Goal: Task Accomplishment & Management: Use online tool/utility

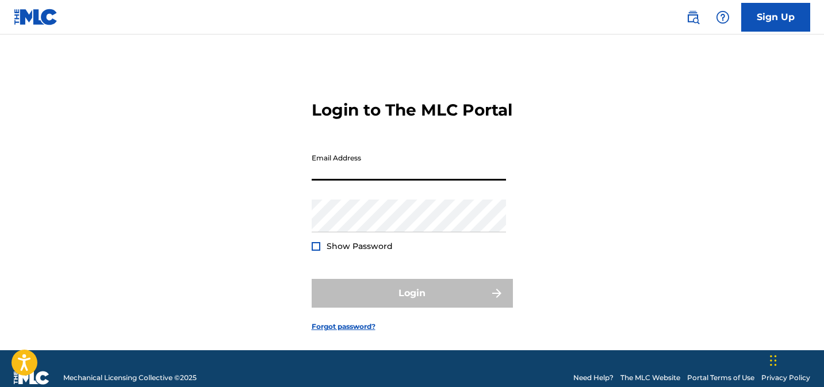
click at [403, 181] on input "Email Address" at bounding box center [409, 164] width 194 height 33
type input "[EMAIL_ADDRESS][DOMAIN_NAME]"
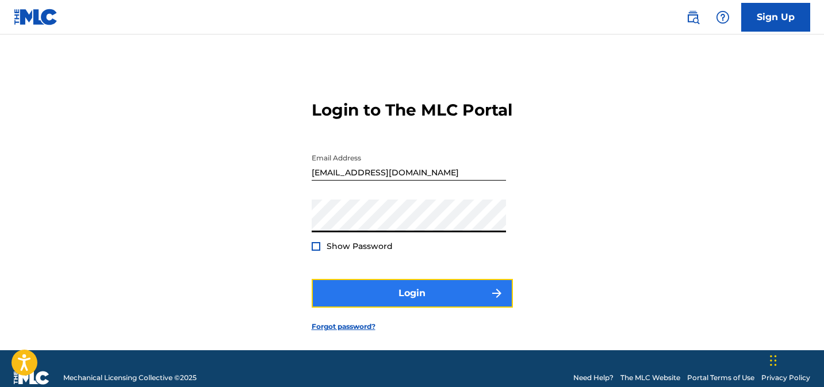
click at [384, 308] on button "Login" at bounding box center [412, 293] width 201 height 29
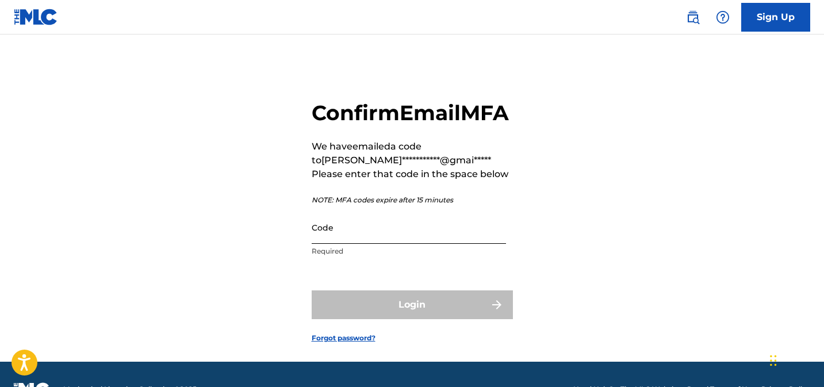
click at [440, 244] on input "Code" at bounding box center [409, 227] width 194 height 33
paste input "096563"
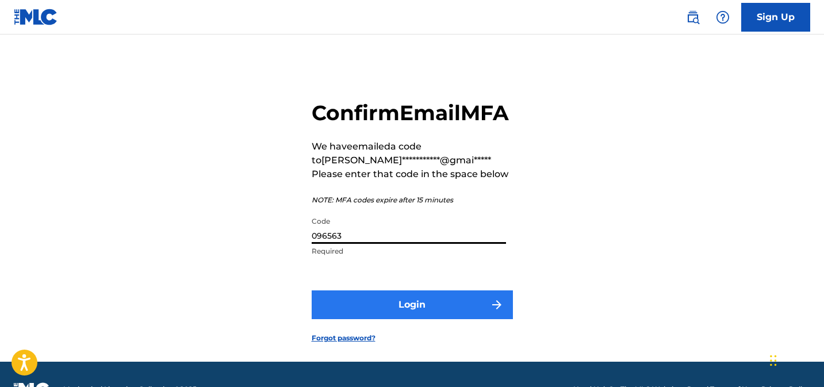
type input "096563"
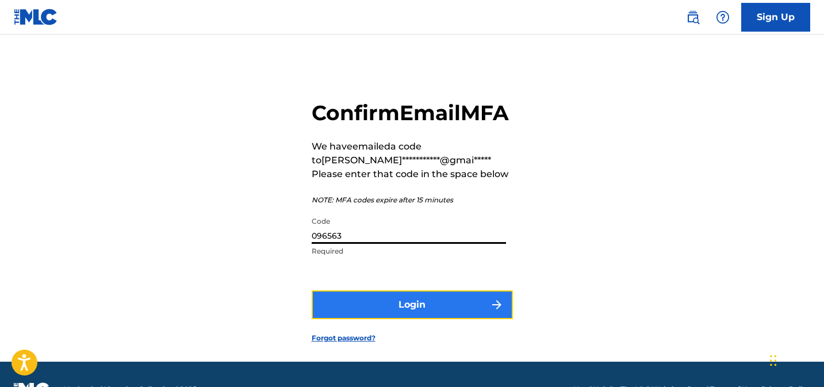
click at [426, 319] on button "Login" at bounding box center [412, 304] width 201 height 29
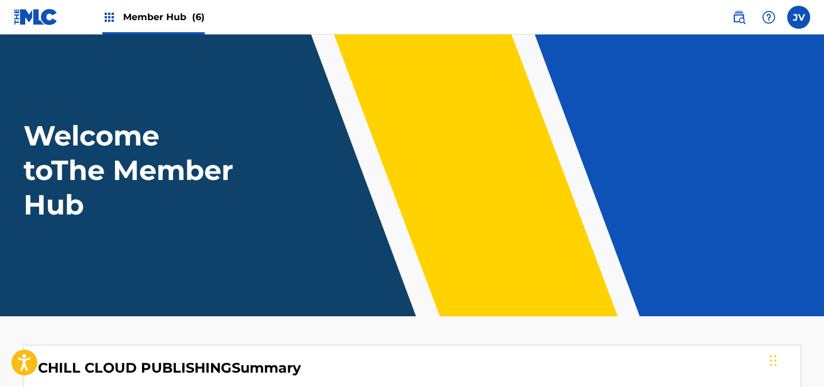
click at [159, 18] on span "Member Hub (6)" at bounding box center [164, 16] width 82 height 13
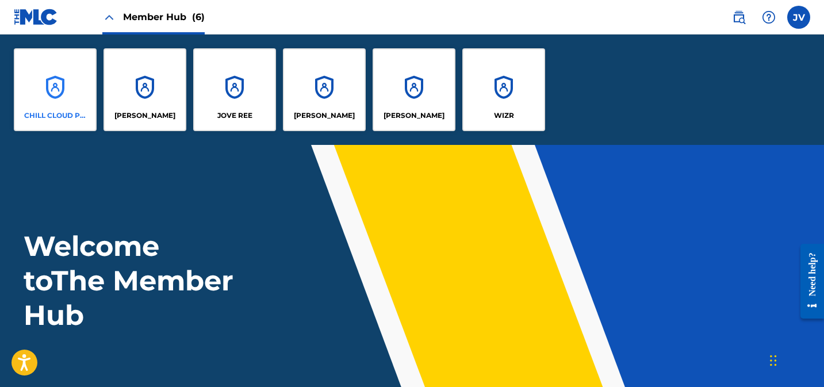
click at [69, 71] on div "CHILL CLOUD PUBLISHING" at bounding box center [55, 89] width 83 height 83
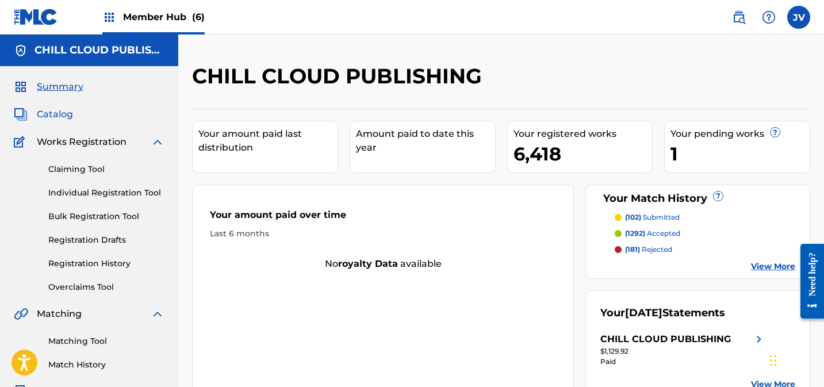
click at [52, 113] on span "Catalog" at bounding box center [55, 115] width 36 height 14
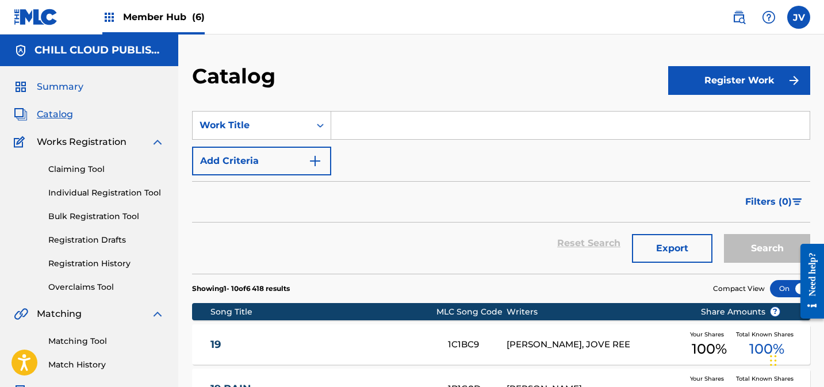
click at [59, 85] on span "Summary" at bounding box center [60, 87] width 47 height 14
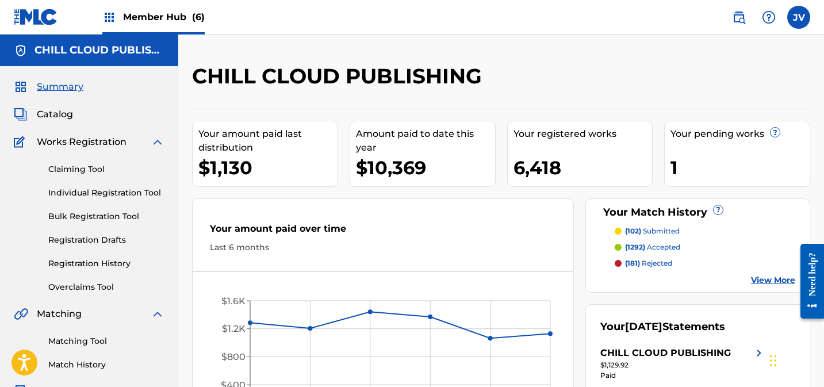
click at [650, 263] on p "(181) rejected" at bounding box center [648, 263] width 47 height 10
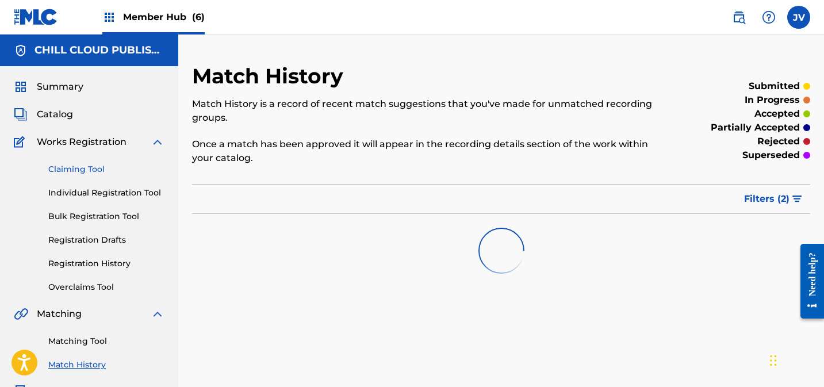
click at [76, 171] on link "Claiming Tool" at bounding box center [106, 169] width 116 height 12
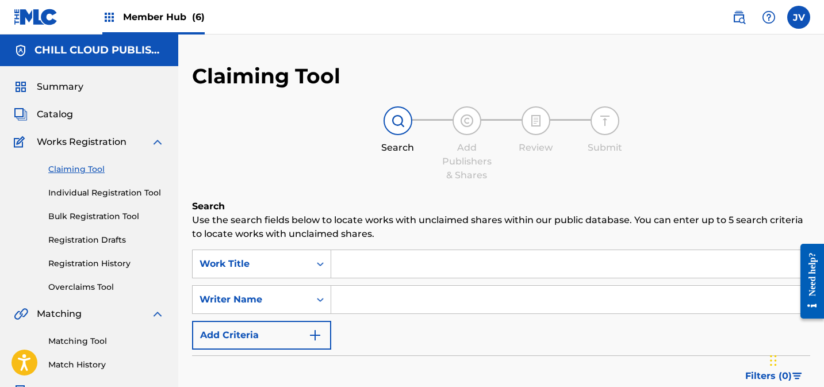
click at [161, 18] on span "Member Hub (6)" at bounding box center [164, 16] width 82 height 13
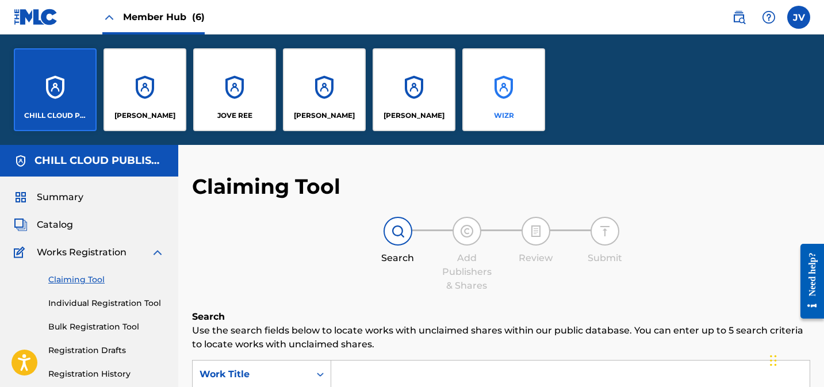
click at [484, 72] on div "WIZR" at bounding box center [503, 89] width 83 height 83
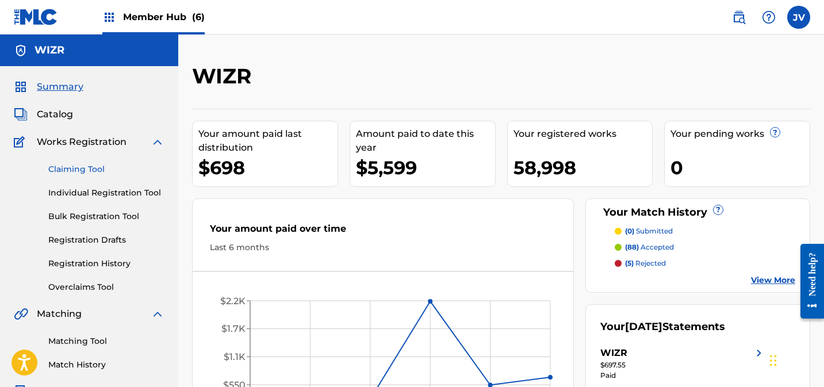
click at [82, 167] on link "Claiming Tool" at bounding box center [106, 169] width 116 height 12
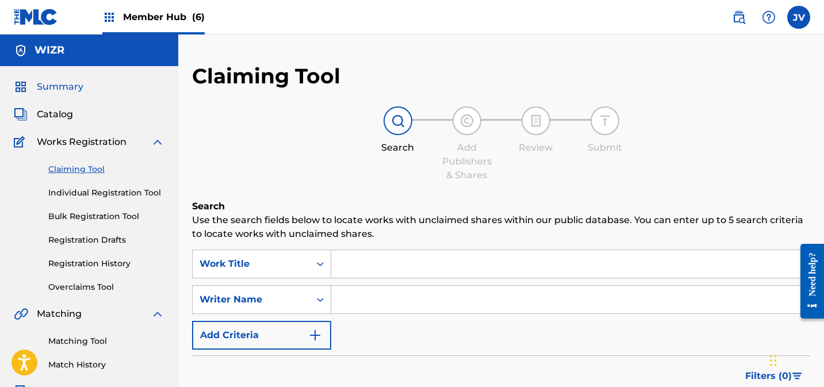
click at [55, 89] on span "Summary" at bounding box center [60, 87] width 47 height 14
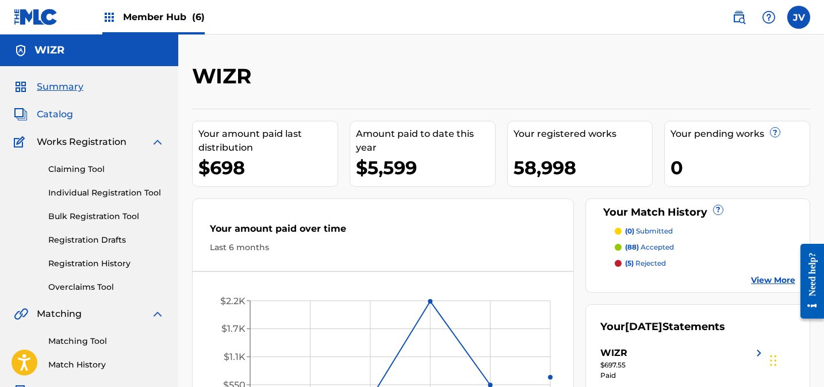
click at [52, 118] on span "Catalog" at bounding box center [55, 115] width 36 height 14
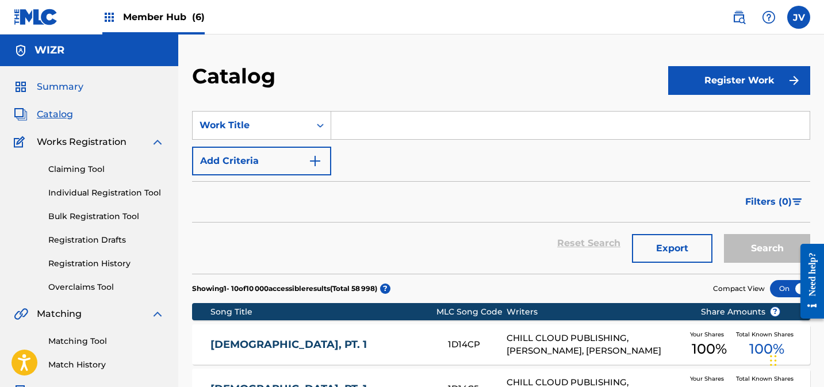
click at [48, 80] on span "Summary" at bounding box center [60, 87] width 47 height 14
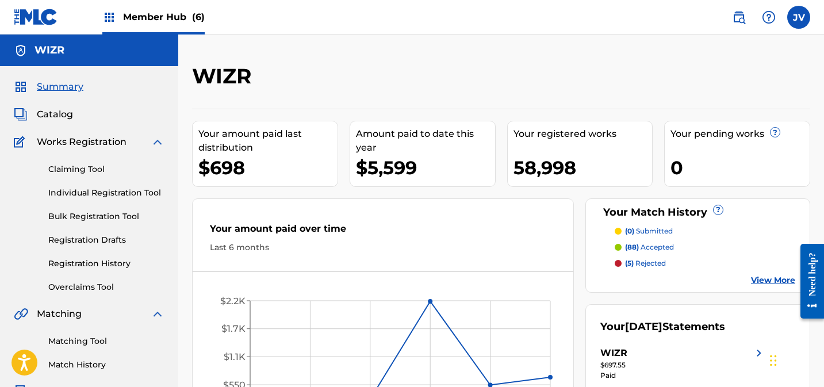
click at [164, 21] on span "Member Hub (6)" at bounding box center [164, 16] width 82 height 13
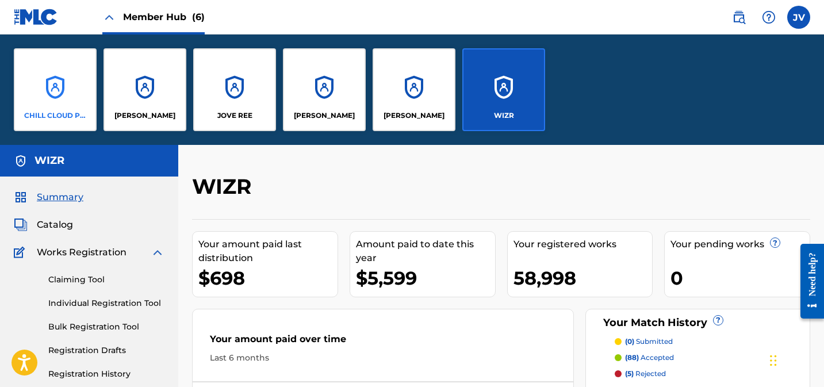
click at [78, 96] on div "CHILL CLOUD PUBLISHING" at bounding box center [55, 89] width 83 height 83
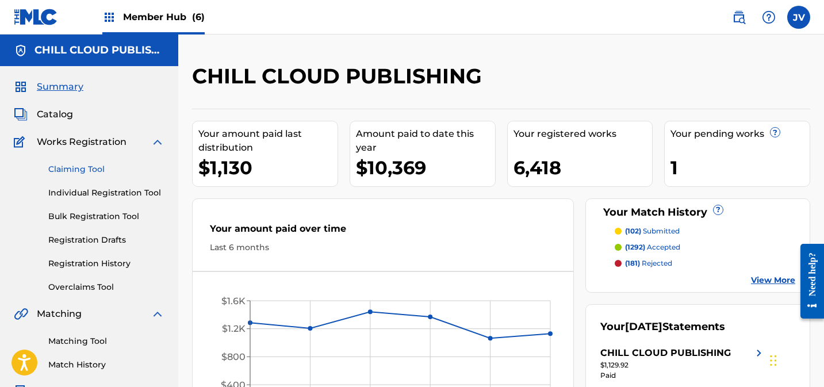
click at [82, 163] on link "Claiming Tool" at bounding box center [106, 169] width 116 height 12
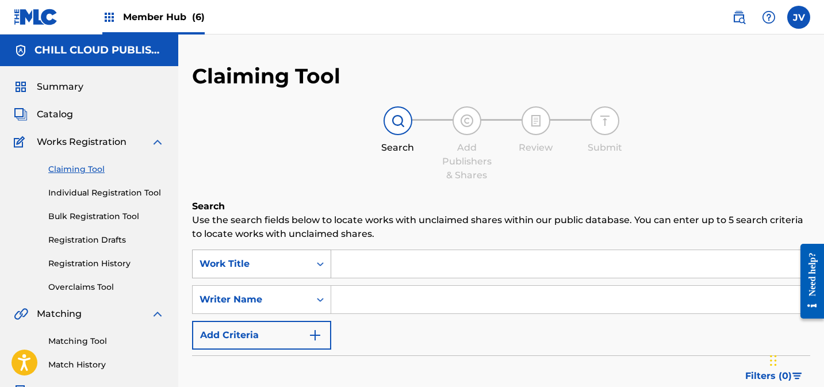
click at [285, 271] on div "Work Title" at bounding box center [261, 264] width 139 height 29
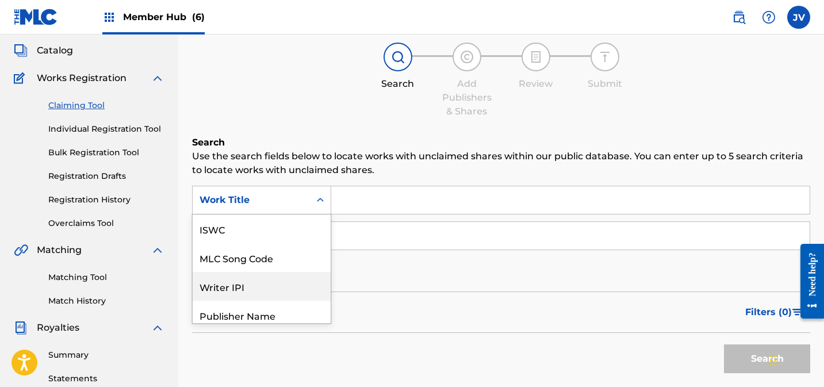
scroll to position [29, 0]
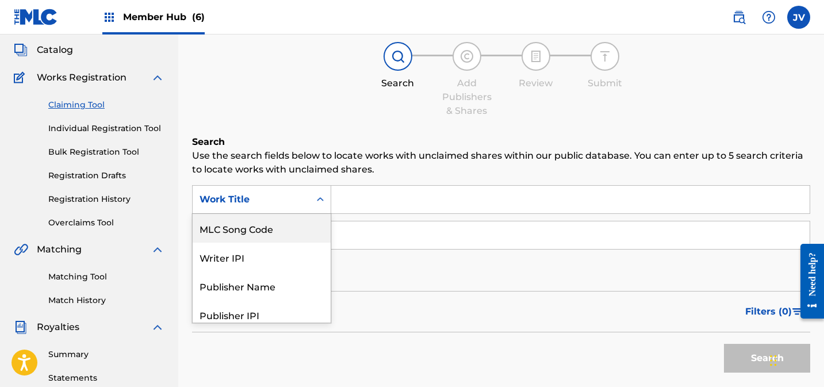
drag, startPoint x: 269, startPoint y: 227, endPoint x: 377, endPoint y: 215, distance: 108.8
click at [269, 227] on div "MLC Song Code" at bounding box center [262, 228] width 138 height 29
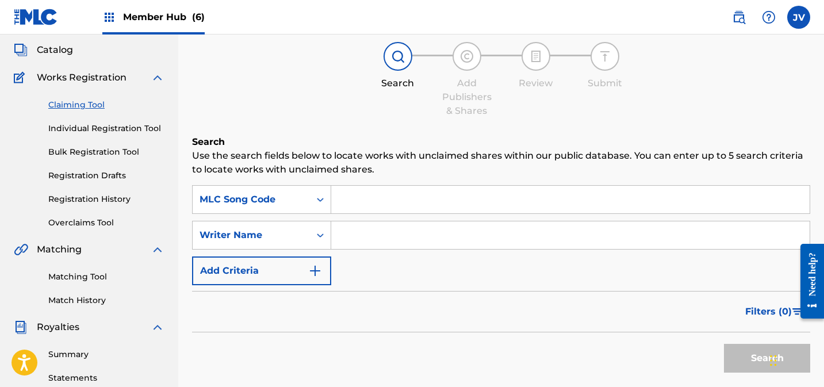
click at [406, 205] on input "Search Form" at bounding box center [570, 200] width 479 height 28
paste input "TA67QQ"
type input "TA67QQ"
click at [730, 361] on button "Search" at bounding box center [767, 358] width 86 height 29
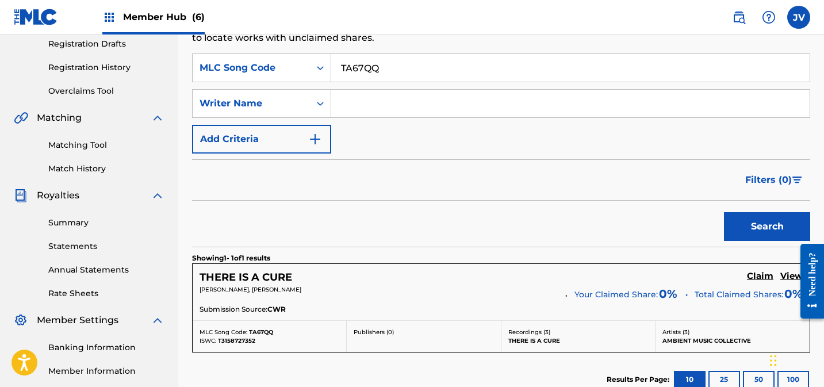
scroll to position [328, 0]
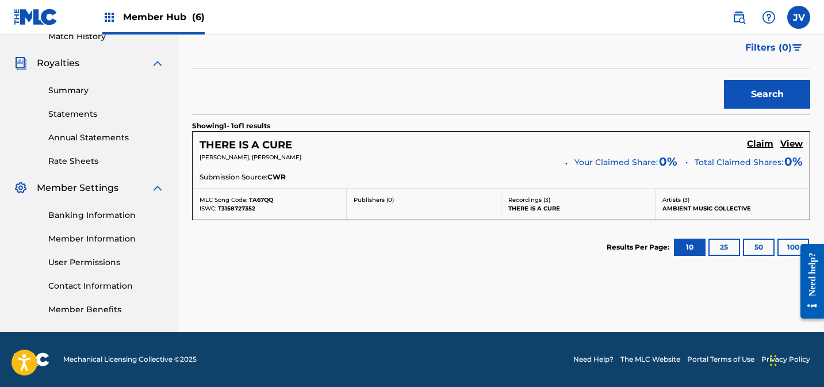
drag, startPoint x: 760, startPoint y: 148, endPoint x: 743, endPoint y: 151, distance: 17.5
click at [760, 148] on h5 "Claim" at bounding box center [760, 144] width 26 height 11
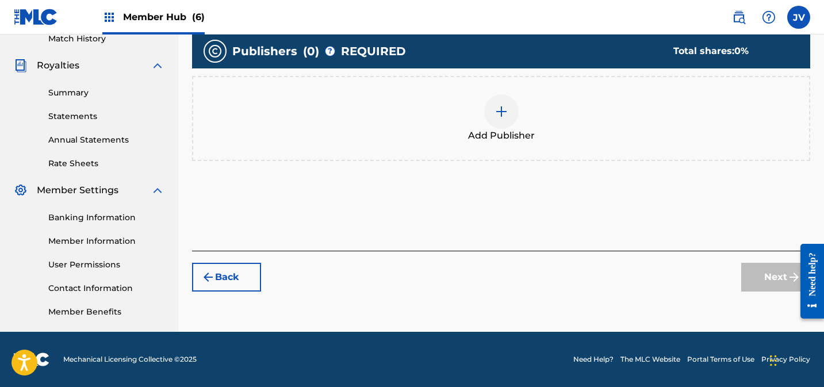
scroll to position [326, 0]
click at [519, 108] on div "Add Publisher" at bounding box center [501, 118] width 616 height 48
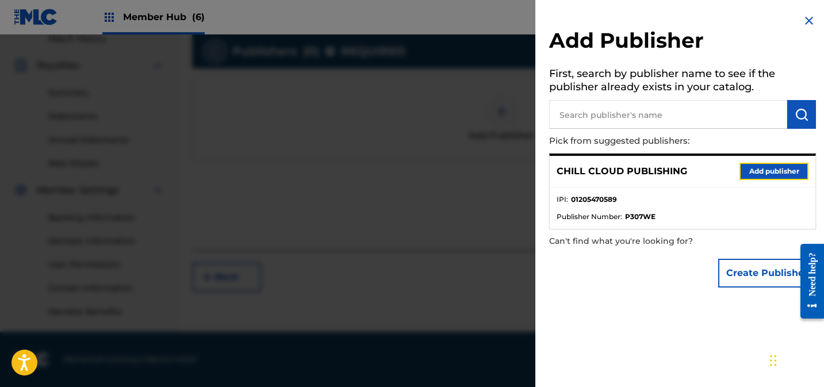
click at [770, 168] on button "Add publisher" at bounding box center [774, 171] width 69 height 17
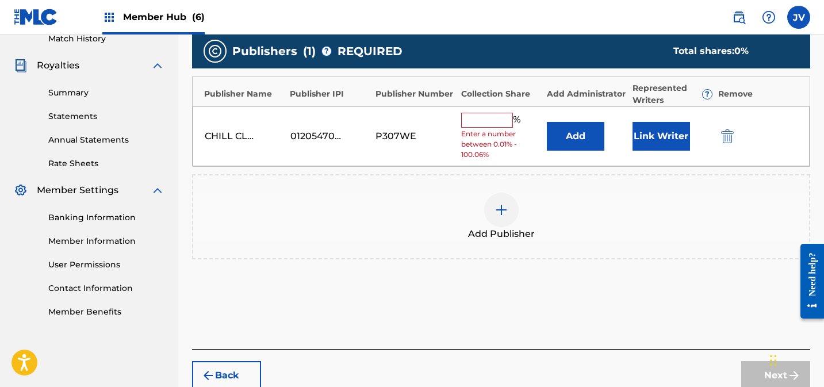
click at [474, 123] on input "text" at bounding box center [487, 120] width 52 height 15
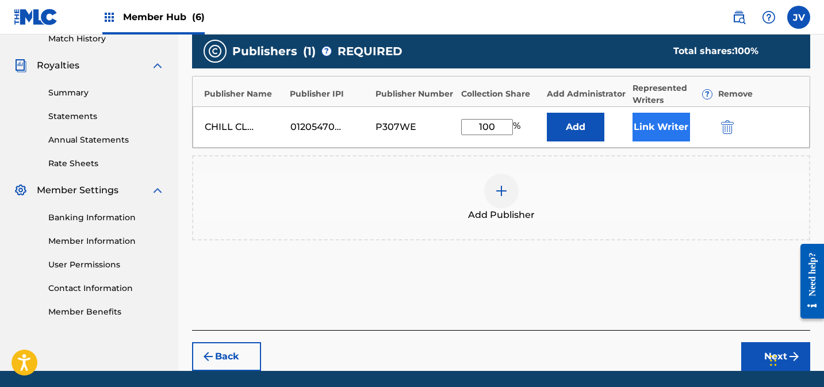
type input "100"
click at [676, 113] on button "Link Writer" at bounding box center [662, 127] width 58 height 29
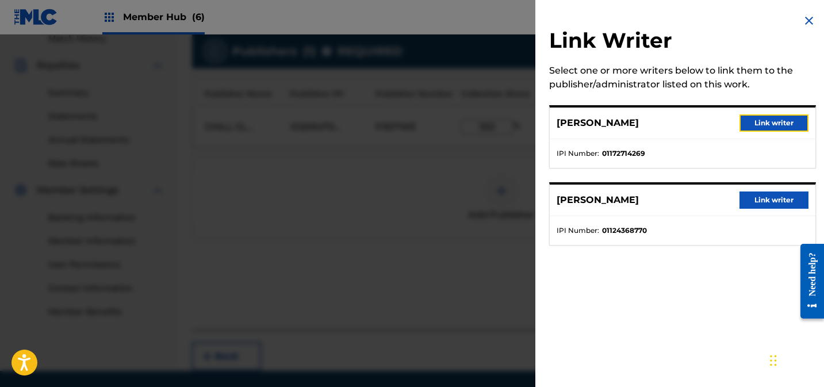
drag, startPoint x: 762, startPoint y: 124, endPoint x: 757, endPoint y: 144, distance: 20.2
click at [762, 124] on button "Link writer" at bounding box center [774, 122] width 69 height 17
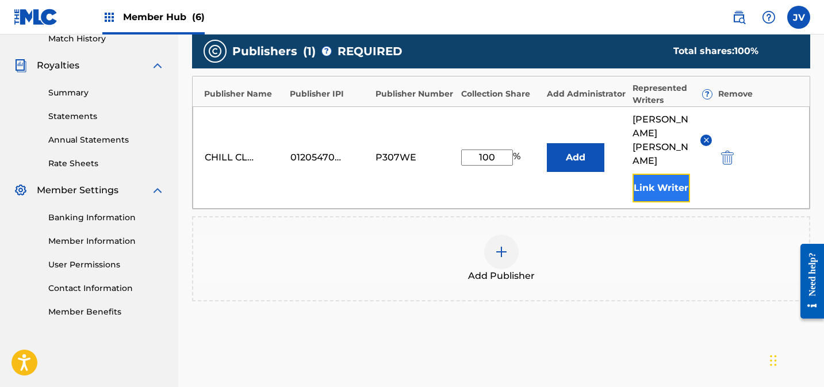
click at [658, 174] on button "Link Writer" at bounding box center [662, 188] width 58 height 29
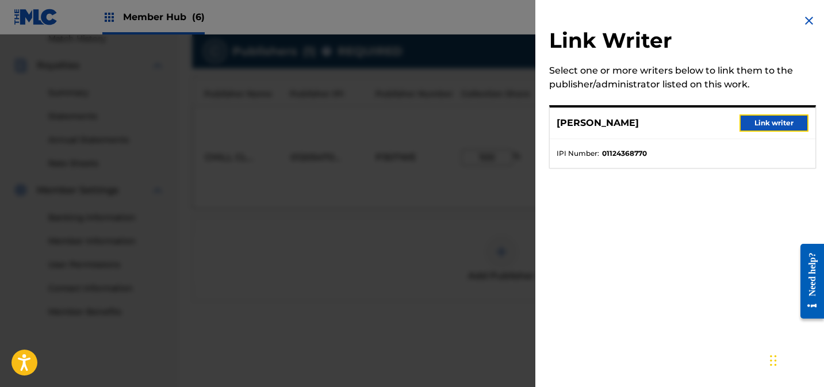
drag, startPoint x: 756, startPoint y: 124, endPoint x: 740, endPoint y: 148, distance: 29.0
click at [756, 124] on button "Link writer" at bounding box center [774, 122] width 69 height 17
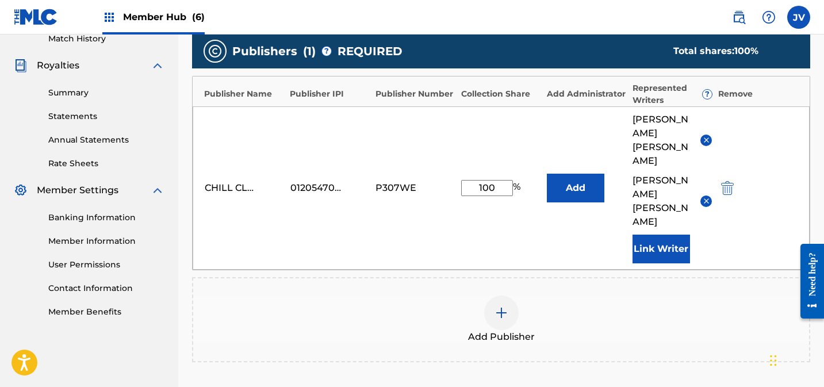
scroll to position [432, 0]
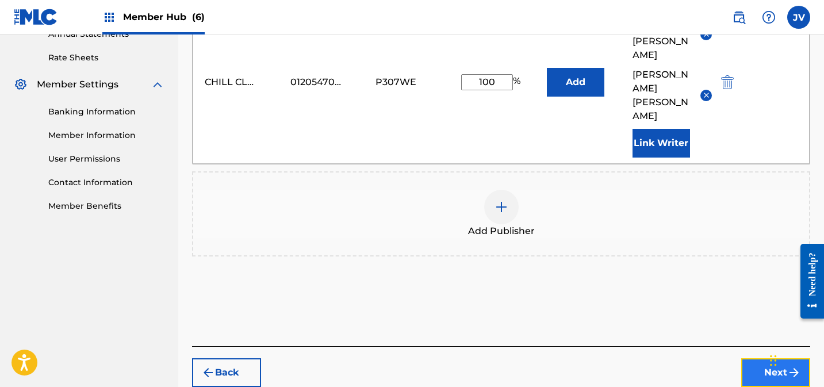
click at [766, 358] on button "Next" at bounding box center [775, 372] width 69 height 29
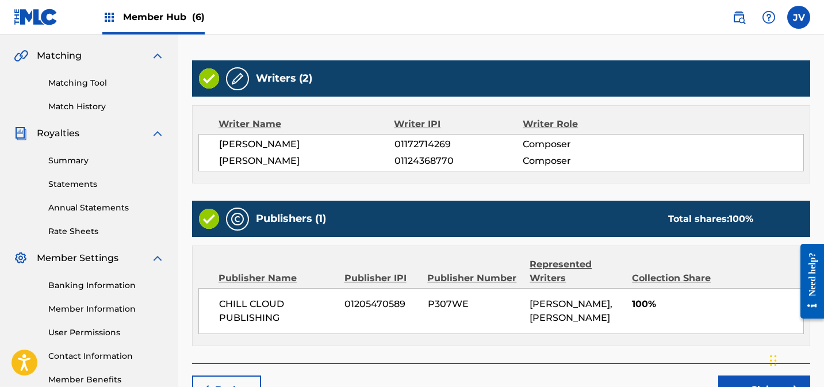
scroll to position [330, 0]
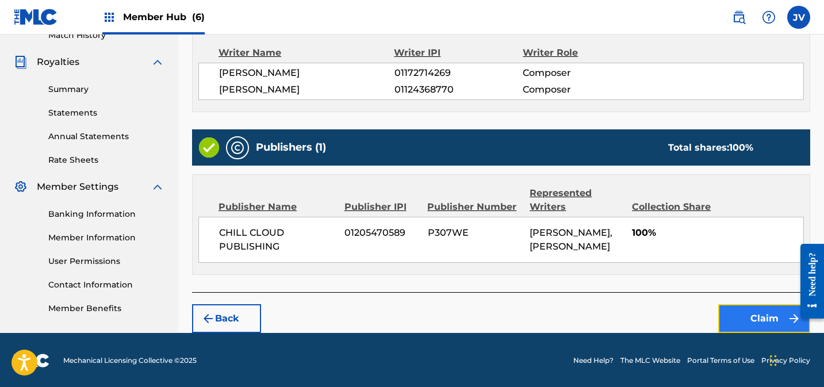
click at [746, 313] on button "Claim" at bounding box center [764, 318] width 92 height 29
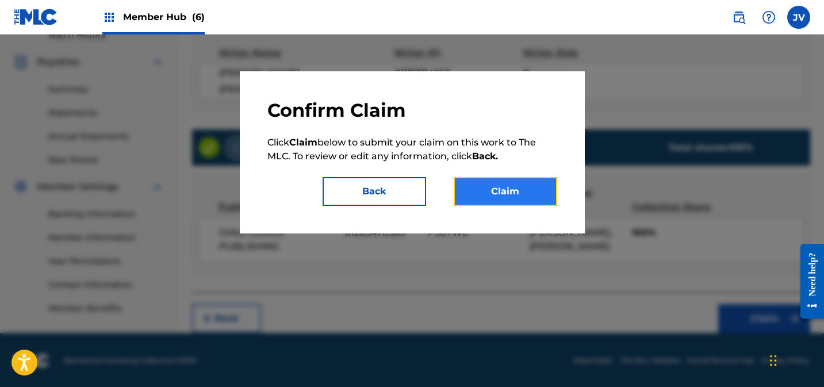
click at [524, 184] on button "Claim" at bounding box center [506, 191] width 104 height 29
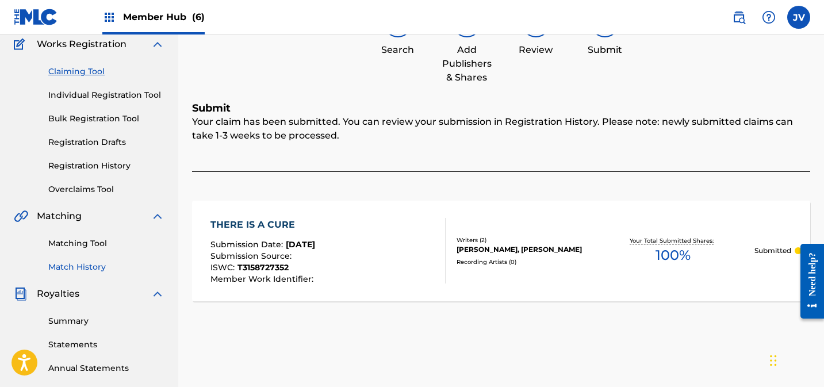
scroll to position [0, 0]
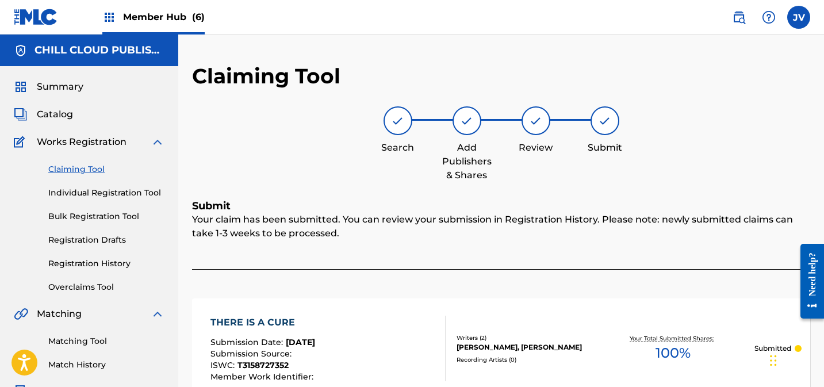
click at [74, 168] on link "Claiming Tool" at bounding box center [106, 169] width 116 height 12
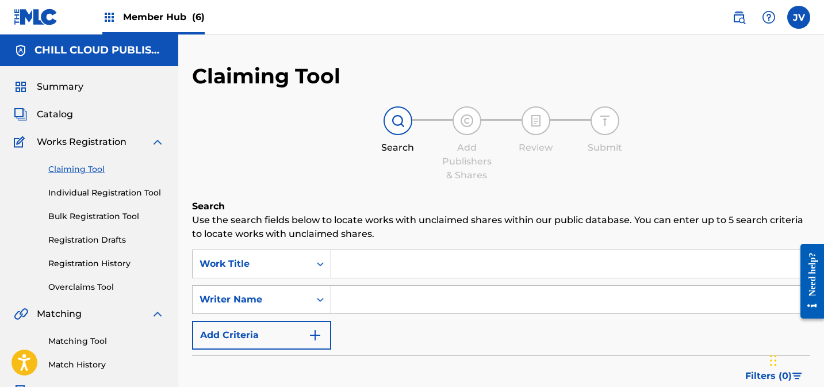
click at [282, 247] on div "Search Use the search fields below to locate works with unclaimed shares within…" at bounding box center [501, 350] width 618 height 301
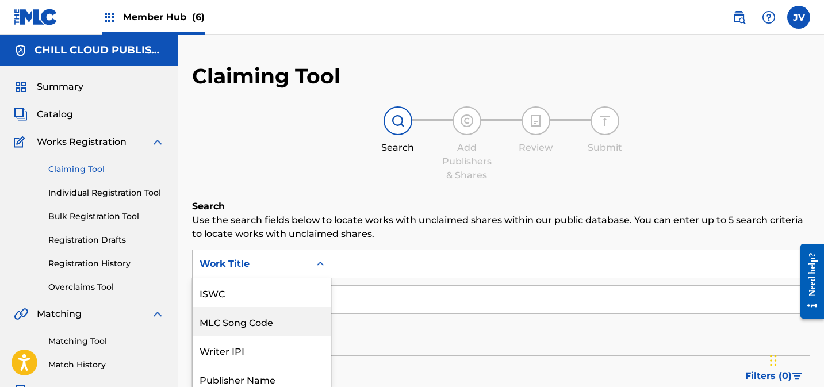
scroll to position [64, 0]
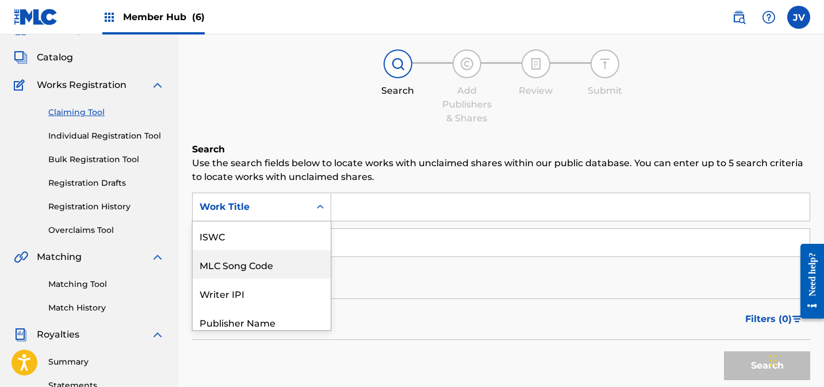
click at [281, 221] on div "MLC Song Code, 2 of 7. 7 results available. Use Up and Down to choose options, …" at bounding box center [261, 207] width 139 height 29
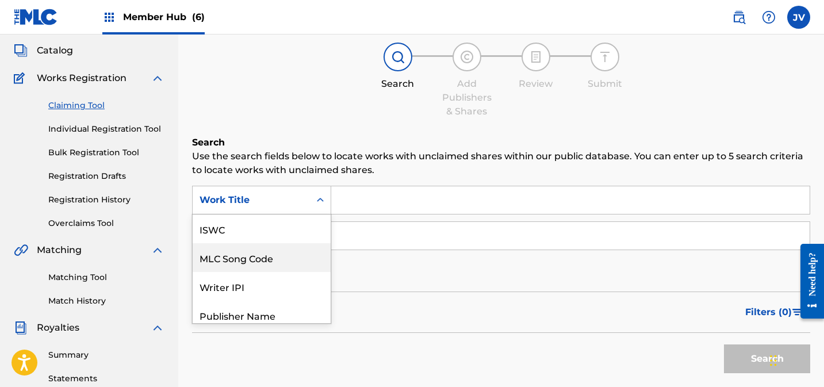
scroll to position [29, 0]
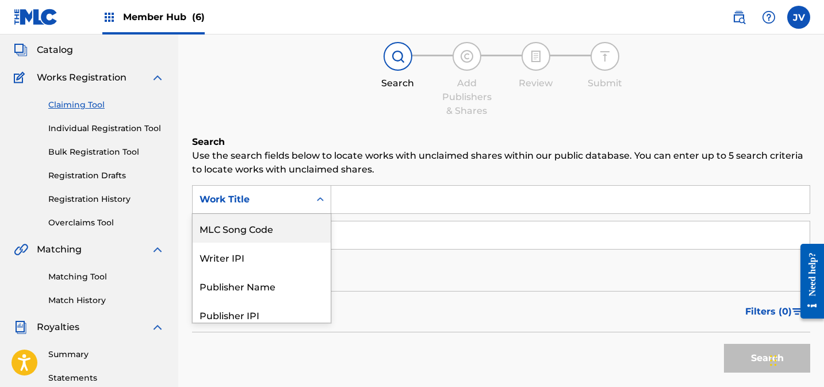
click at [257, 229] on div "MLC Song Code" at bounding box center [262, 228] width 138 height 29
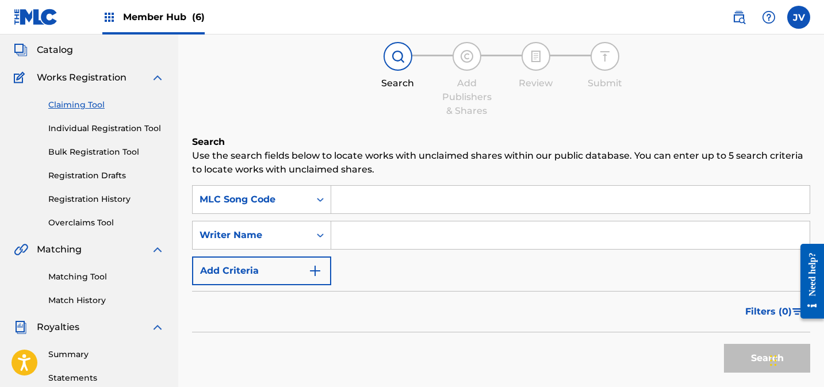
click at [391, 201] on input "Search Form" at bounding box center [570, 200] width 479 height 28
paste input "TA6LBD"
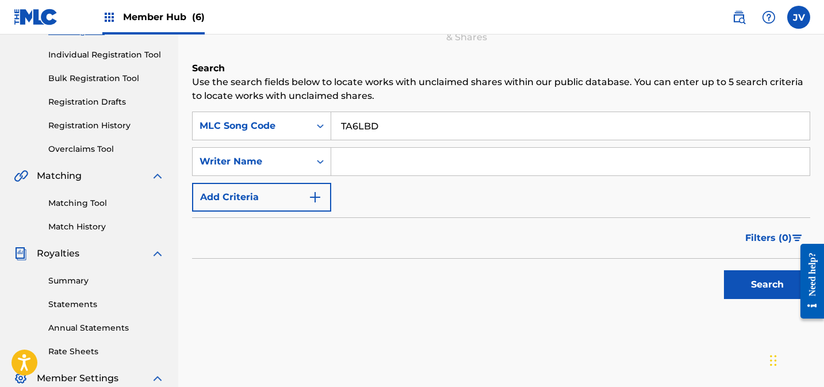
scroll to position [209, 0]
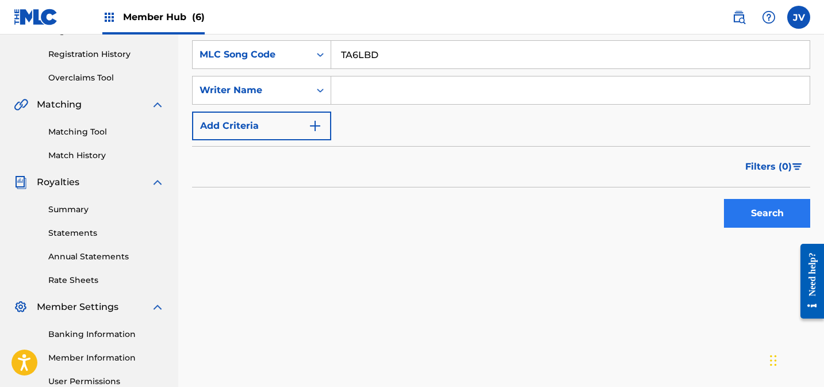
type input "TA6LBD"
click at [752, 199] on button "Search" at bounding box center [767, 213] width 86 height 29
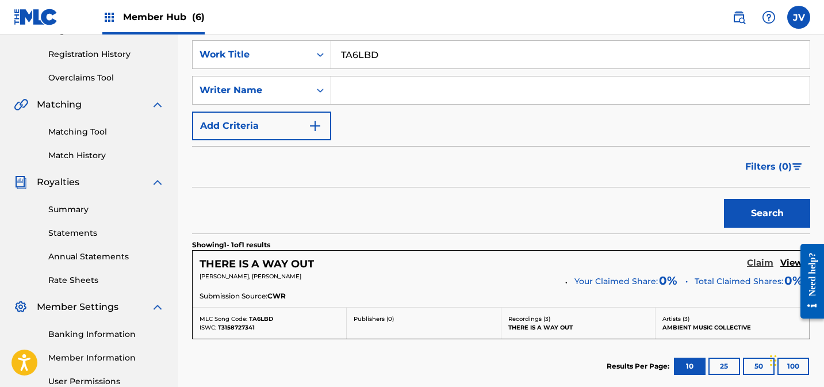
click at [758, 262] on h5 "Claim" at bounding box center [760, 263] width 26 height 11
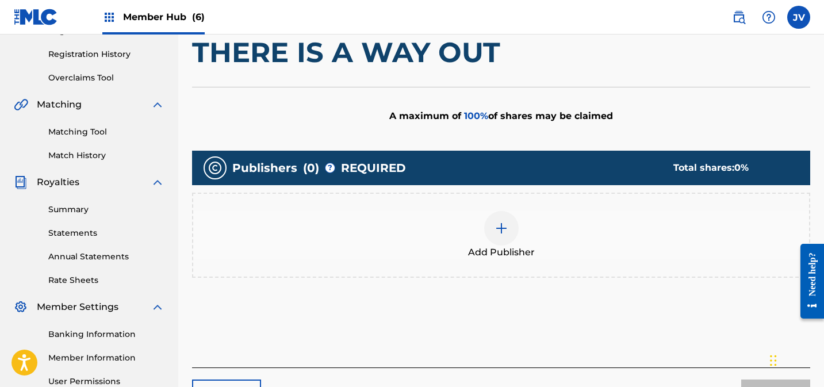
click at [486, 231] on div at bounding box center [501, 228] width 35 height 35
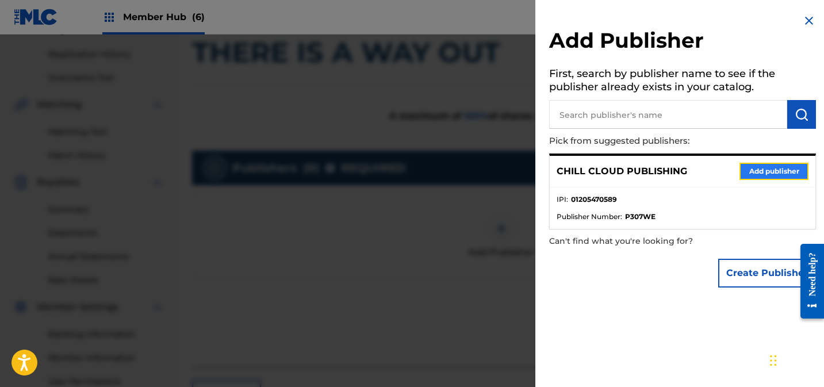
click at [754, 171] on button "Add publisher" at bounding box center [774, 171] width 69 height 17
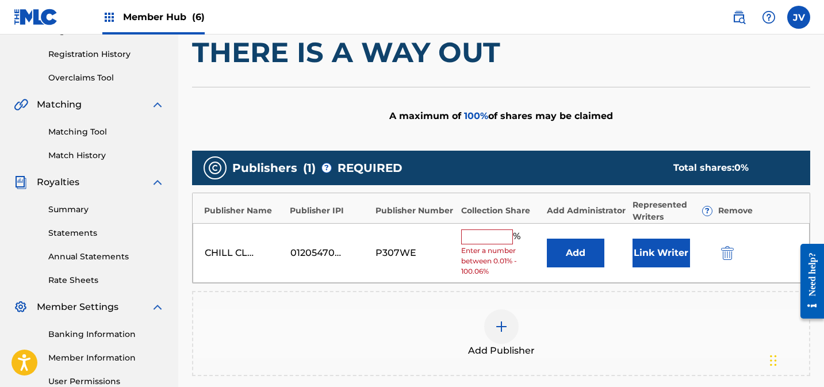
drag, startPoint x: 466, startPoint y: 241, endPoint x: 487, endPoint y: 242, distance: 20.7
click at [468, 241] on input "text" at bounding box center [487, 236] width 52 height 15
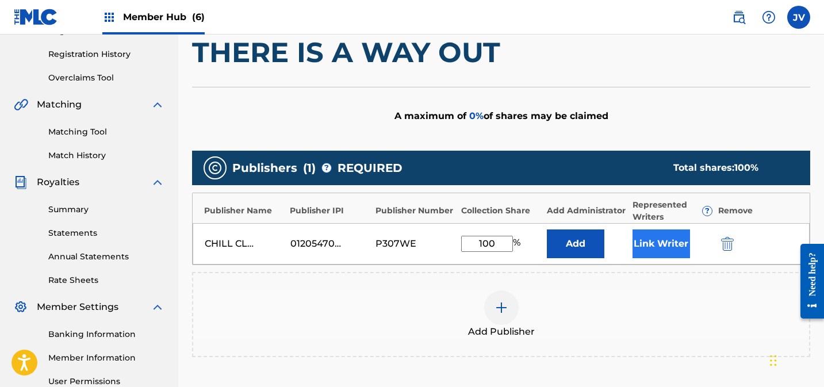
type input "100"
click at [650, 246] on button "Link Writer" at bounding box center [662, 243] width 58 height 29
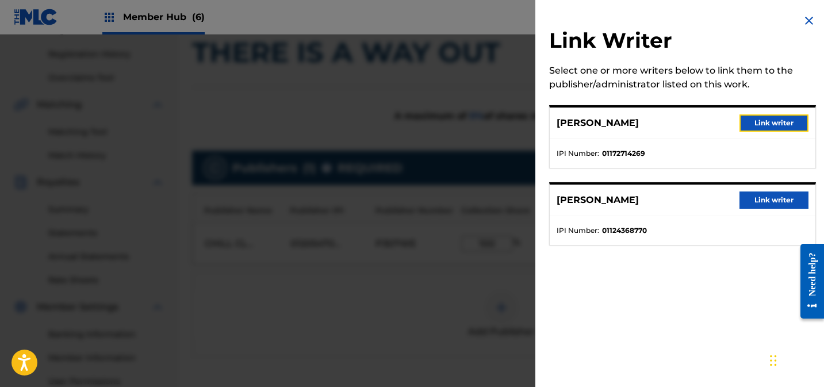
drag, startPoint x: 758, startPoint y: 122, endPoint x: 756, endPoint y: 128, distance: 6.6
click at [758, 123] on button "Link writer" at bounding box center [774, 122] width 69 height 17
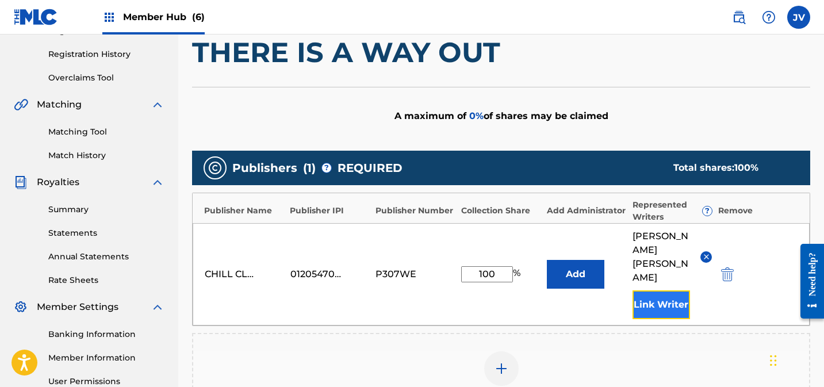
click at [652, 290] on button "Link Writer" at bounding box center [662, 304] width 58 height 29
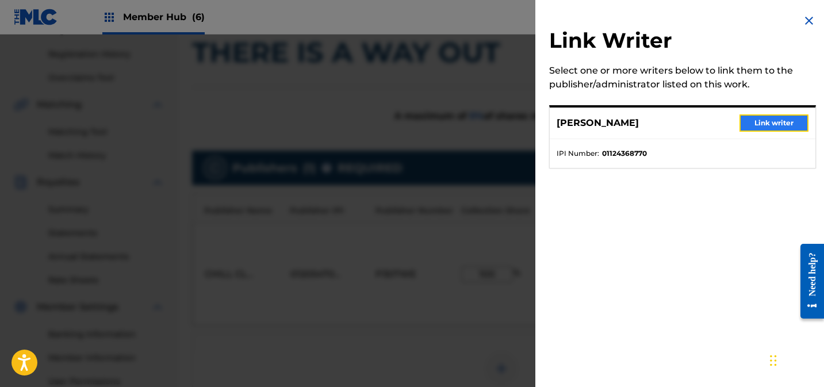
click at [790, 128] on button "Link writer" at bounding box center [774, 122] width 69 height 17
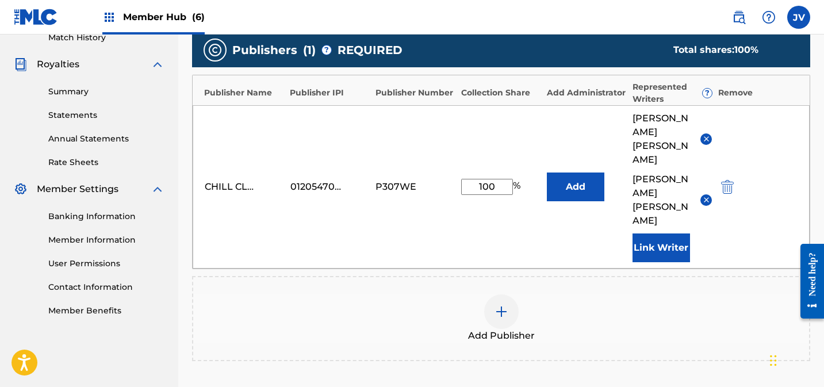
scroll to position [432, 0]
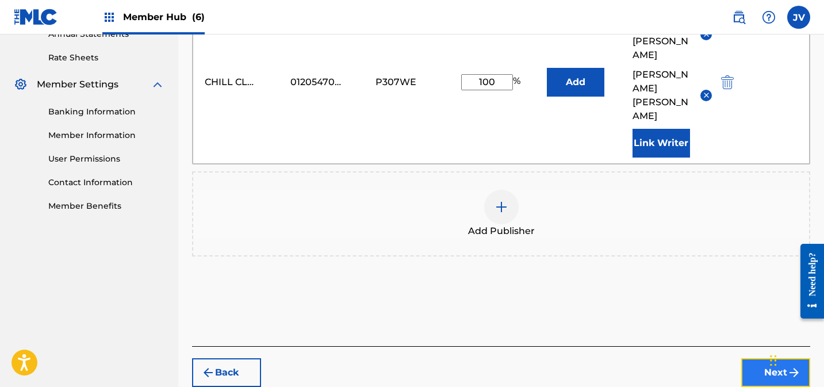
click at [760, 358] on button "Next" at bounding box center [775, 372] width 69 height 29
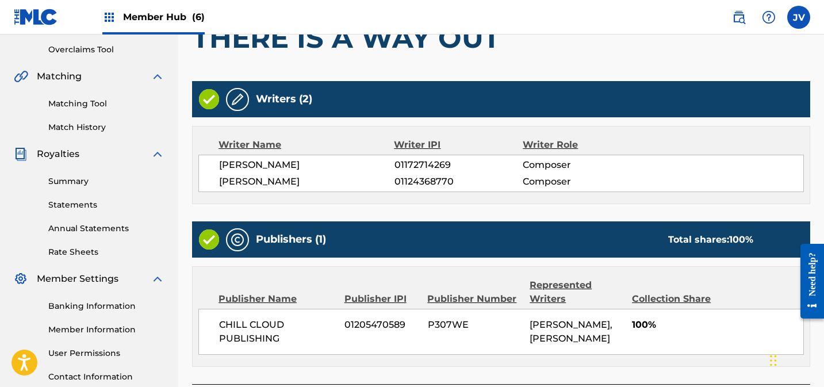
scroll to position [330, 0]
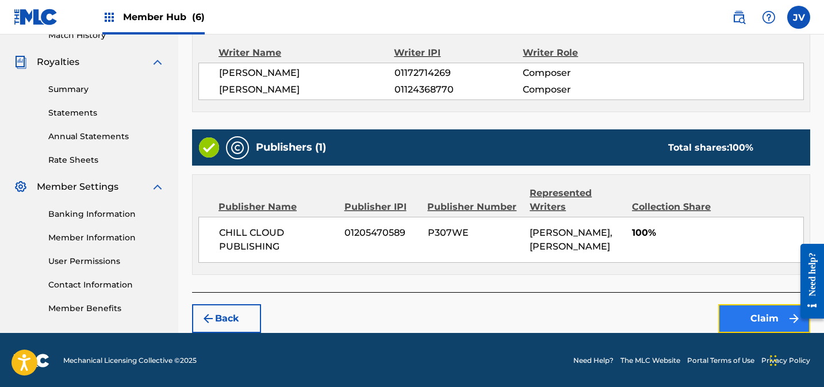
click at [765, 317] on button "Claim" at bounding box center [764, 318] width 92 height 29
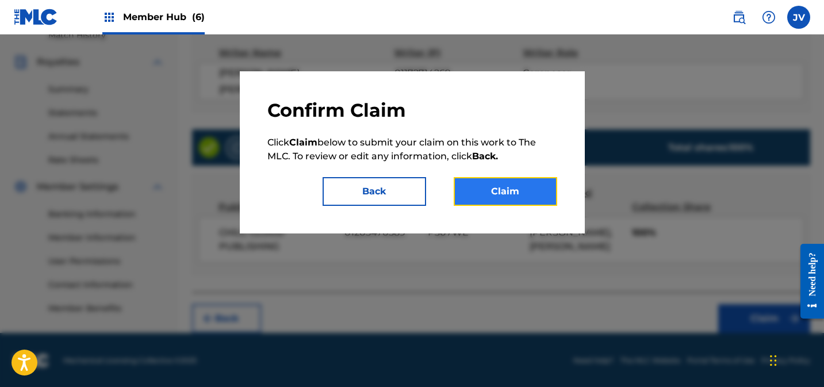
click at [504, 193] on button "Claim" at bounding box center [506, 191] width 104 height 29
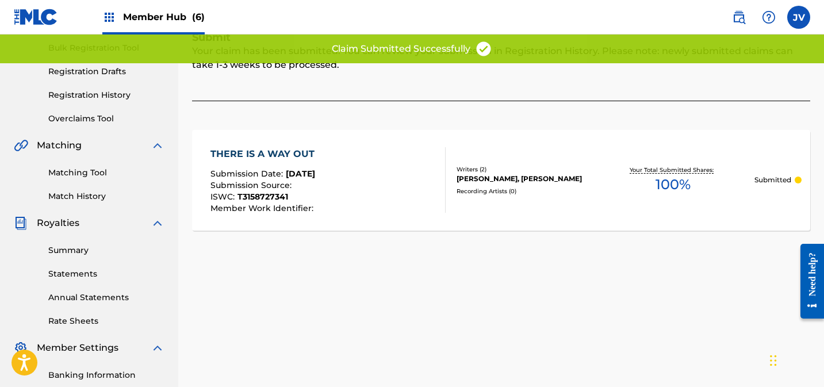
scroll to position [0, 0]
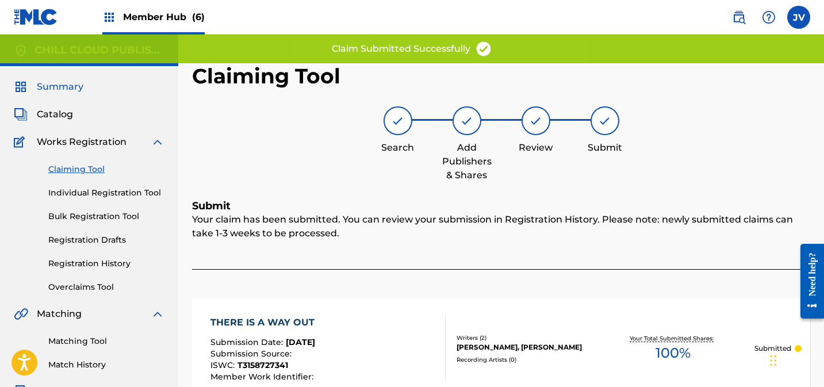
click at [63, 93] on span "Summary" at bounding box center [60, 87] width 47 height 14
